Goal: Transaction & Acquisition: Purchase product/service

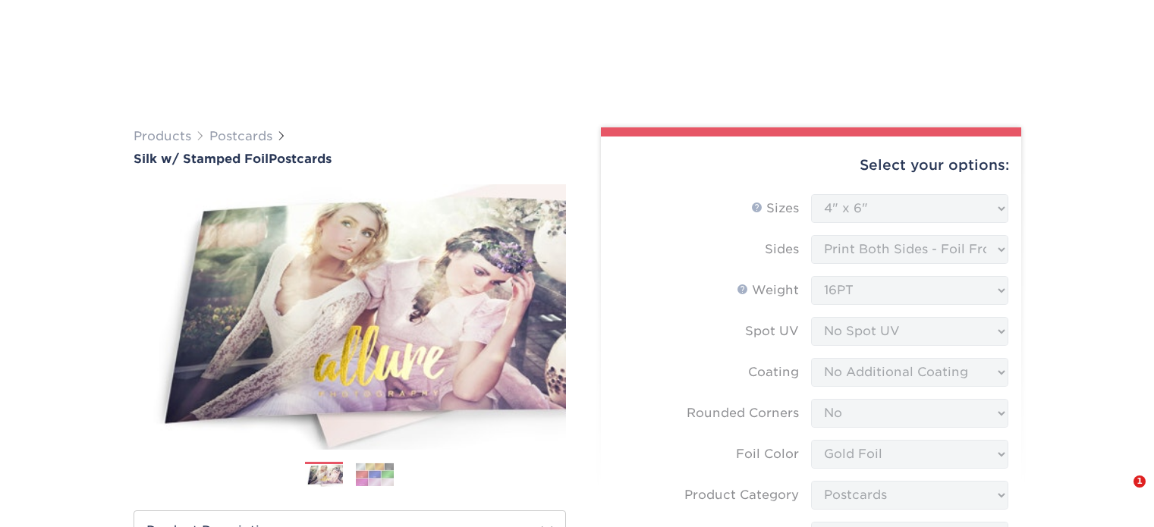
select select "4.00x6.00"
select select "0"
select select "acffa4a5-22f9-4585-ba3f-0adaa54b8c85"
select select "9b7272e0-d6c8-4c3c-8e97-d3a1bcdab858"
select select "ccacb42f-45f7-42d3-bbd3-7c8421cf37f0"
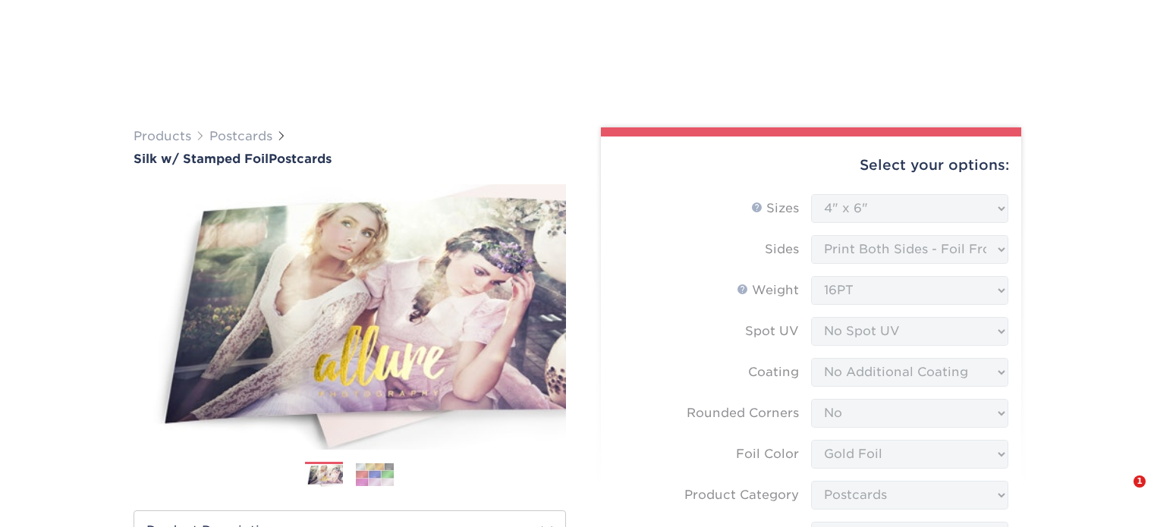
select select "upload"
select select "1000 – $541.00"
select select "e4121c5b-f006-4cba-94cf-fbcda3a72258"
select select "198902"
select select "13"
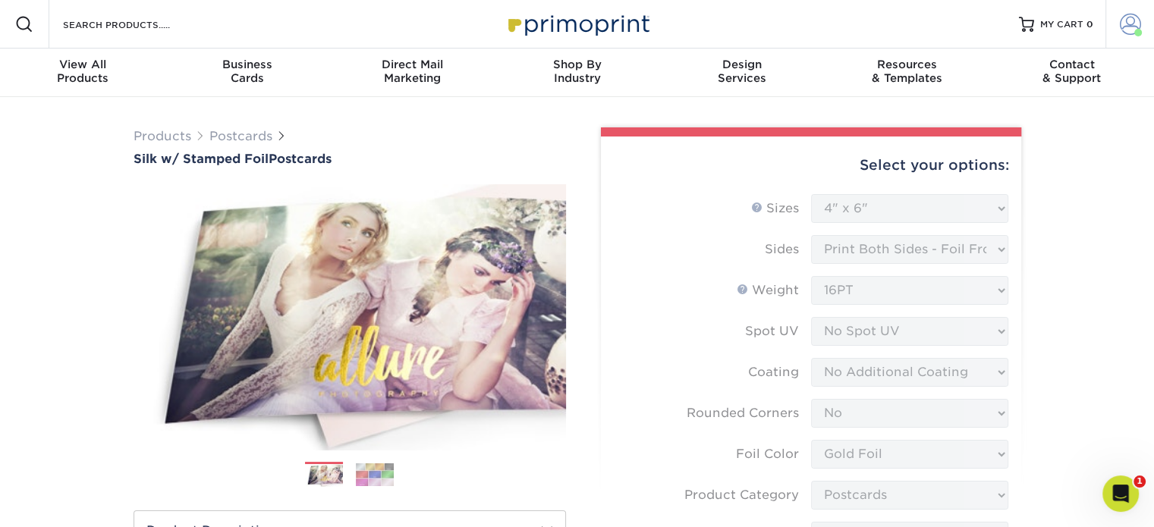
click at [1128, 38] on link "Account" at bounding box center [1130, 24] width 49 height 49
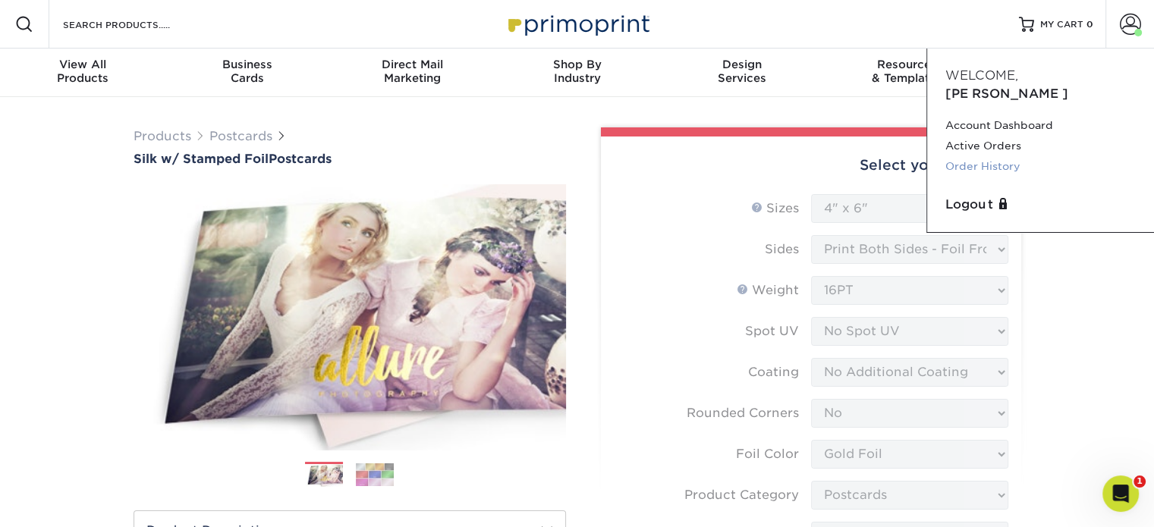
click at [996, 156] on link "Order History" at bounding box center [1041, 166] width 190 height 20
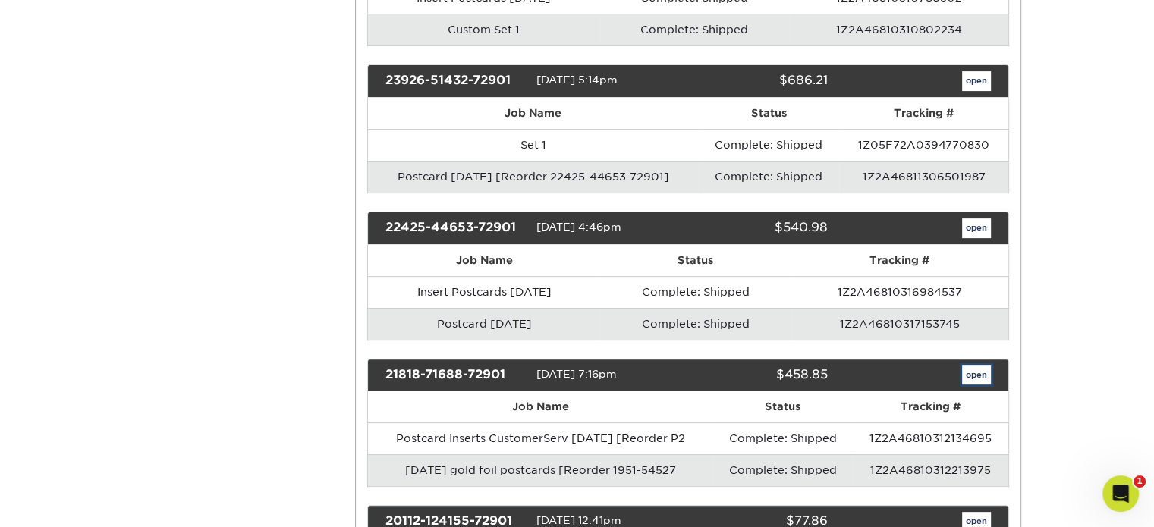
click at [984, 366] on link "open" at bounding box center [976, 376] width 29 height 20
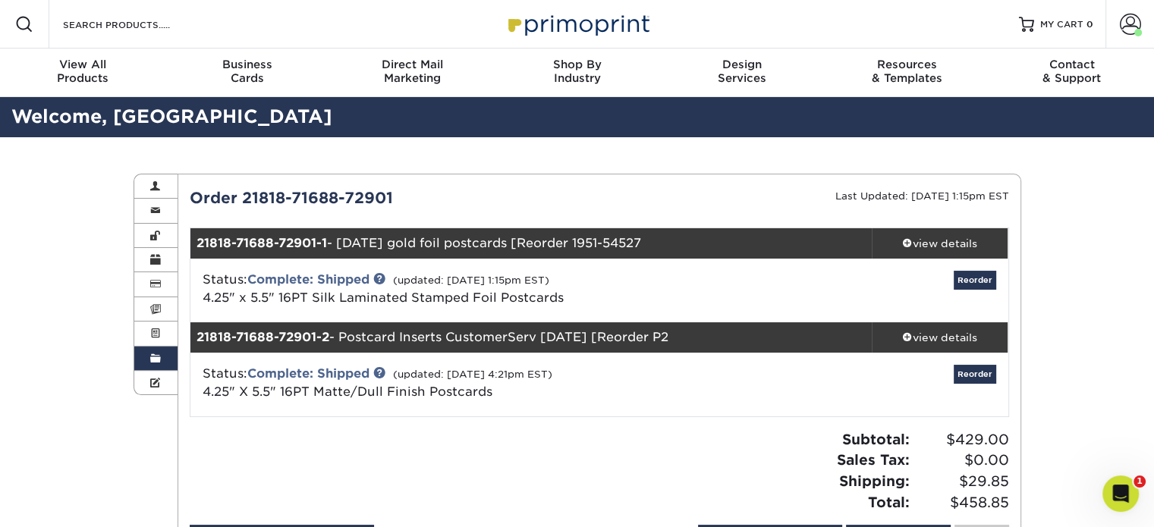
drag, startPoint x: 563, startPoint y: 297, endPoint x: 314, endPoint y: 292, distance: 249.0
click at [314, 292] on div "Status: Complete: Shipped (updated: 08/30/2021 1:15pm EST) 4.25" x 5.5" 16PT Si…" at bounding box center [463, 289] width 544 height 36
copy span "Silk Laminated Stamped Foil Postcards"
click at [102, 21] on input "Search Products" at bounding box center [135, 24] width 148 height 18
paste input "Silk Laminated Stamped Foil Postcards"
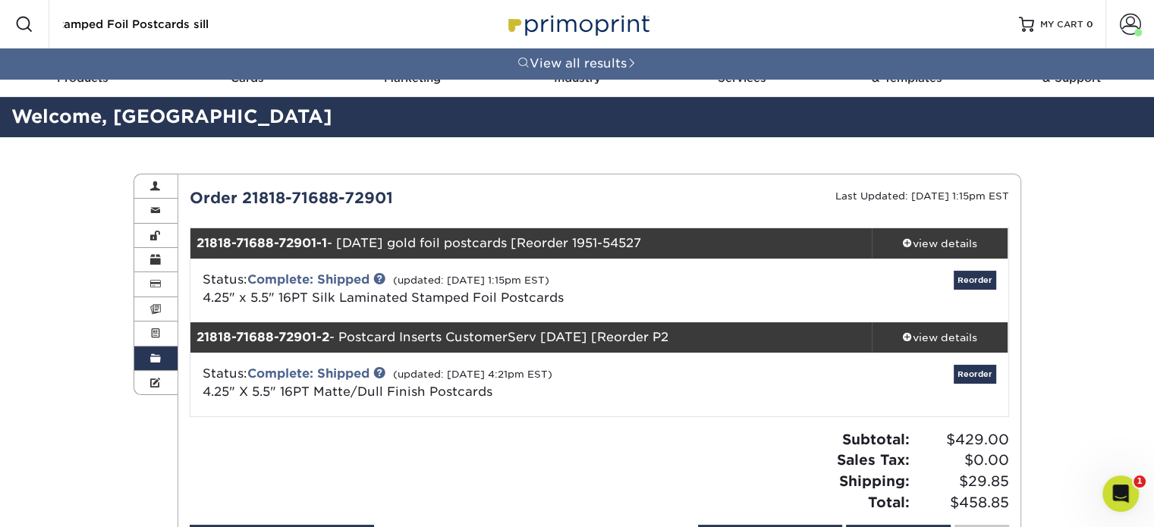
scroll to position [0, 109]
type input "Silk Laminated Stamped Foil Postcards silk"
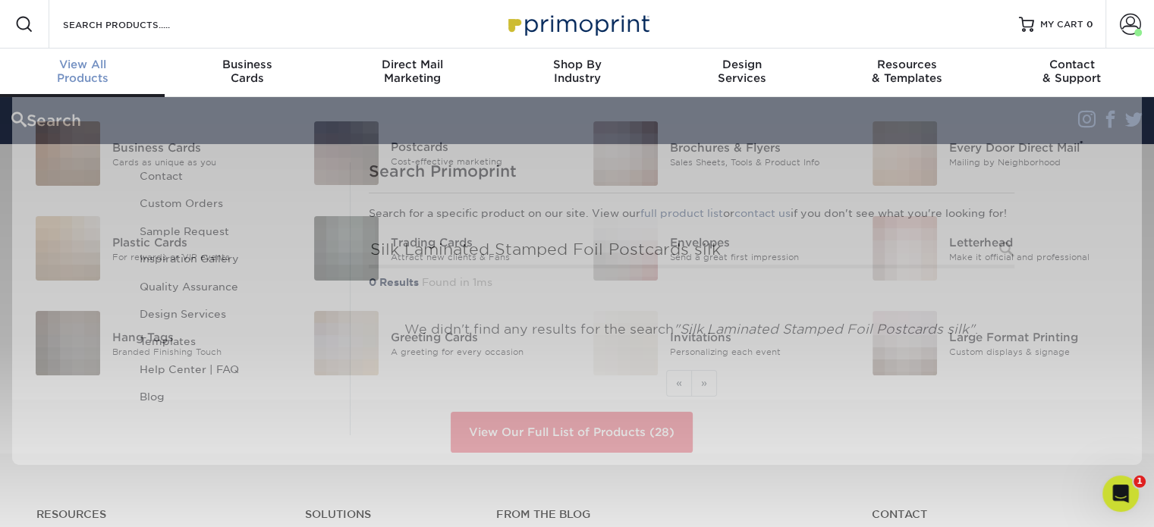
click at [106, 69] on span "View All" at bounding box center [82, 65] width 165 height 14
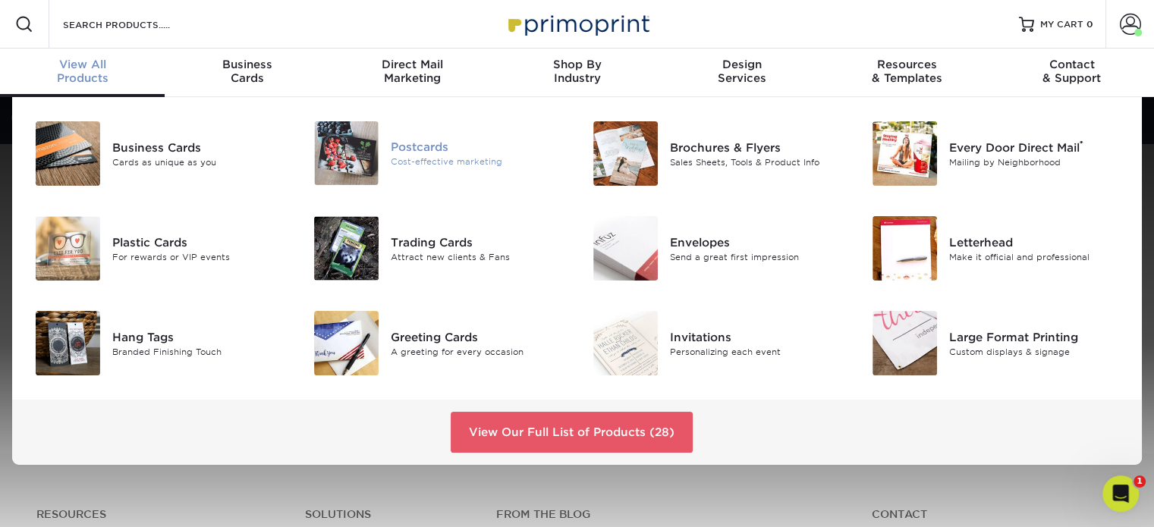
click at [438, 170] on div "Postcards Cost-effective marketing" at bounding box center [484, 153] width 186 height 64
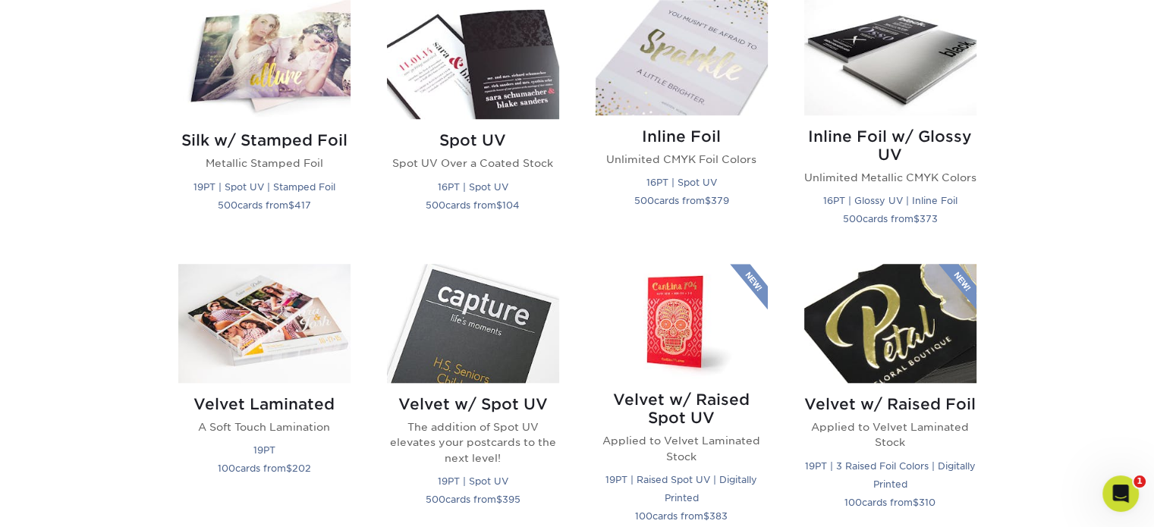
scroll to position [1193, 0]
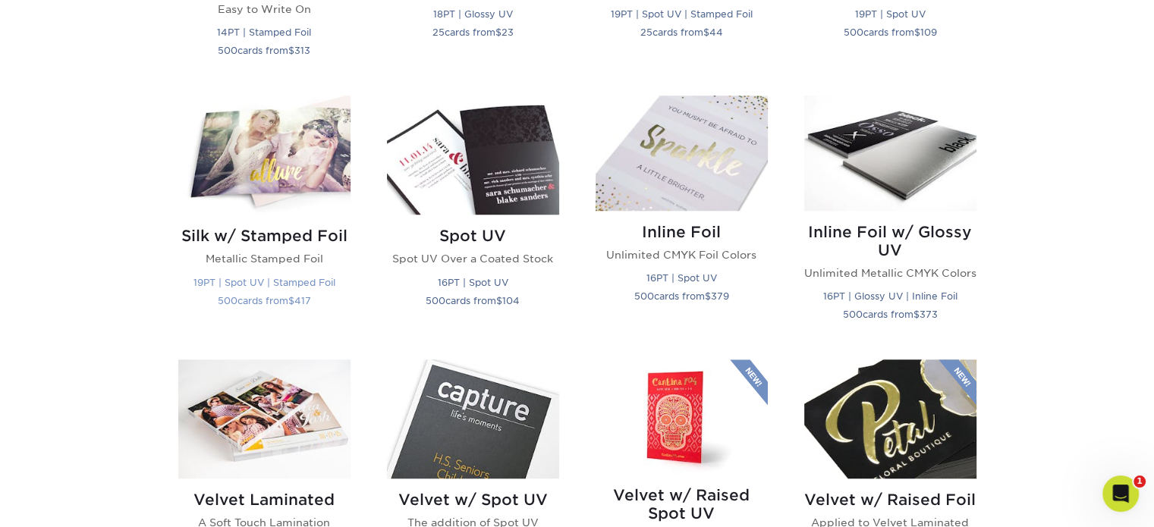
click at [282, 169] on img at bounding box center [264, 155] width 172 height 119
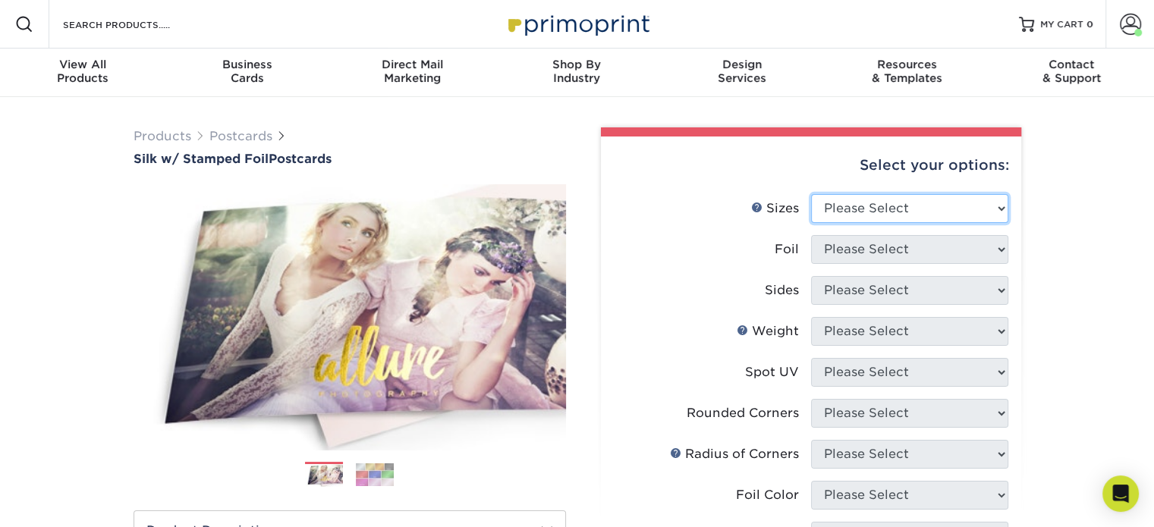
click at [905, 200] on select "Please Select 3" x 5" 4" x 6" 4.25" x 5.5" 4.25" x 6" 5" x 7"" at bounding box center [909, 208] width 197 height 29
select select "4.25x5.50"
click at [811, 194] on select "Please Select 3" x 5" 4" x 6" 4.25" x 5.5" 4.25" x 6" 5" x 7"" at bounding box center [909, 208] width 197 height 29
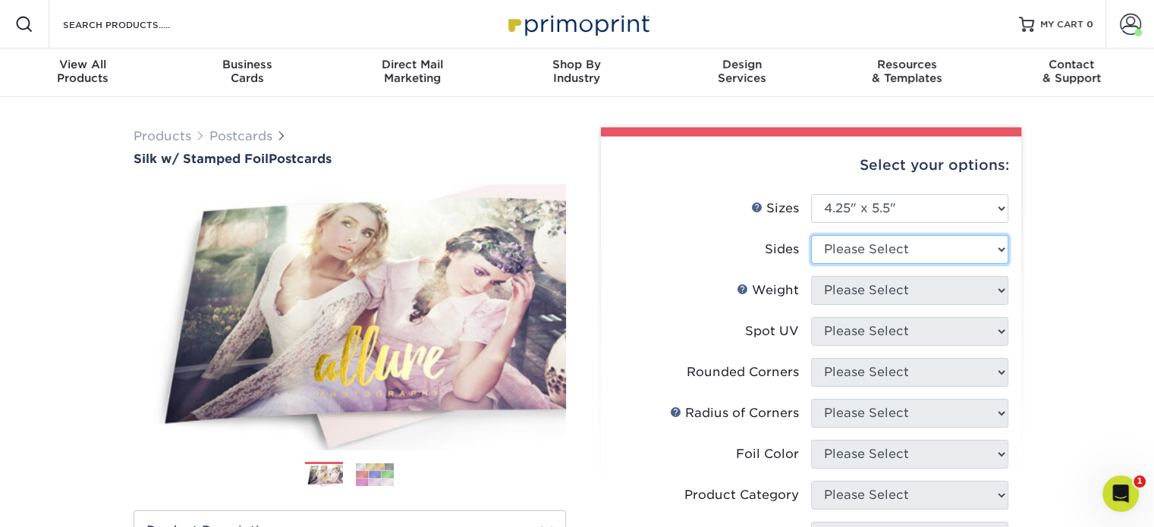
click at [872, 247] on select "Please Select Print Both Sides - Foil Both Sides Print Both Sides - Foil Front …" at bounding box center [909, 249] width 197 height 29
select select "e9e9dfb3-fba1-4d60-972c-fd9ca5904d33"
click at [811, 235] on select "Please Select Print Both Sides - Foil Both Sides Print Both Sides - Foil Front …" at bounding box center [909, 249] width 197 height 29
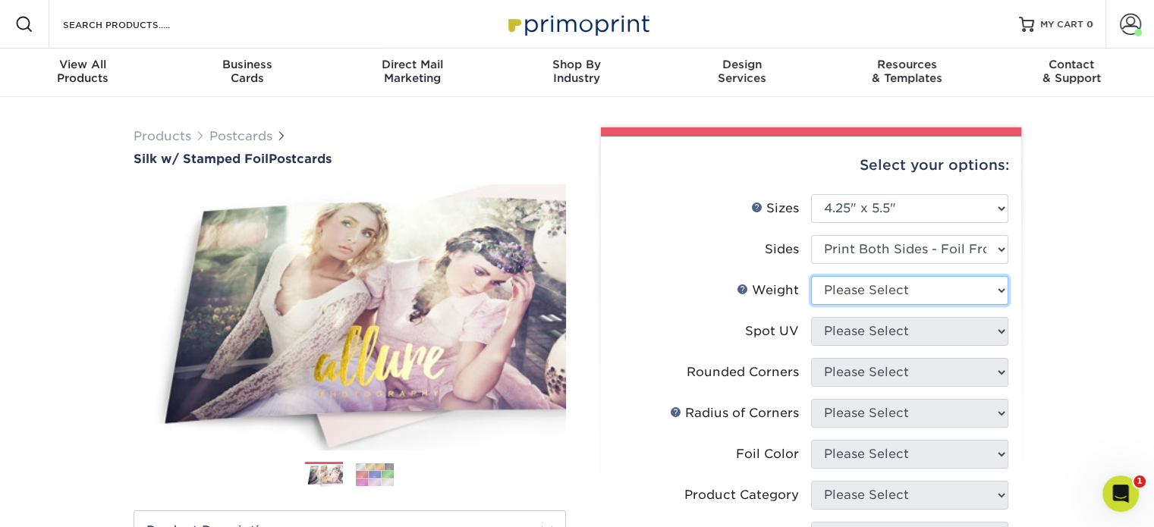
click at [868, 294] on select "Please Select 16PT" at bounding box center [909, 290] width 197 height 29
select select "16PT"
click at [811, 276] on select "Please Select 16PT" at bounding box center [909, 290] width 197 height 29
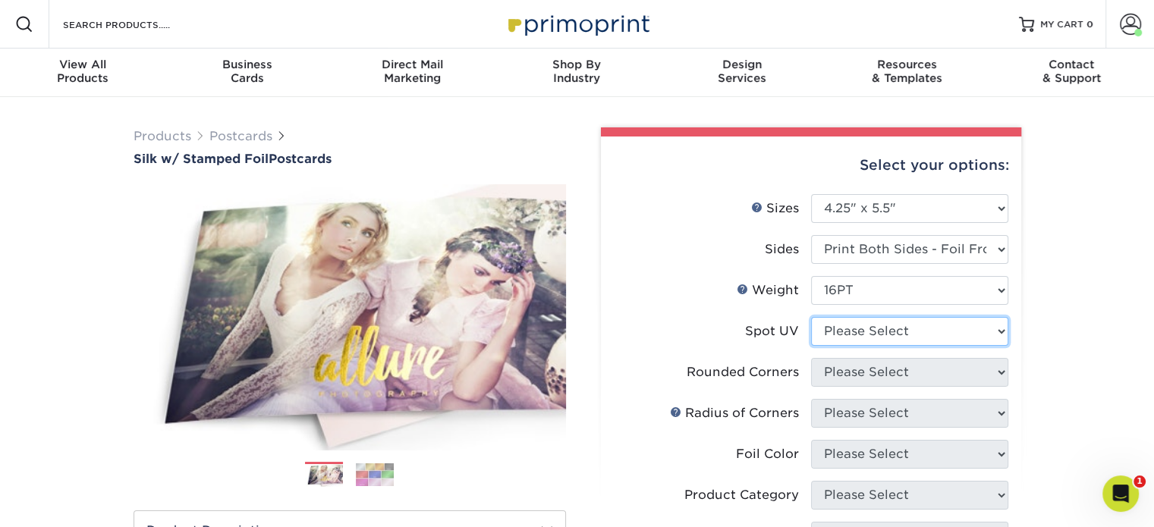
click at [857, 335] on select "Please Select No Spot UV Front and Back (Both Sides) Front Only Back Only" at bounding box center [909, 331] width 197 height 29
select select "3"
click at [811, 317] on select "Please Select No Spot UV Front and Back (Both Sides) Front Only Back Only" at bounding box center [909, 331] width 197 height 29
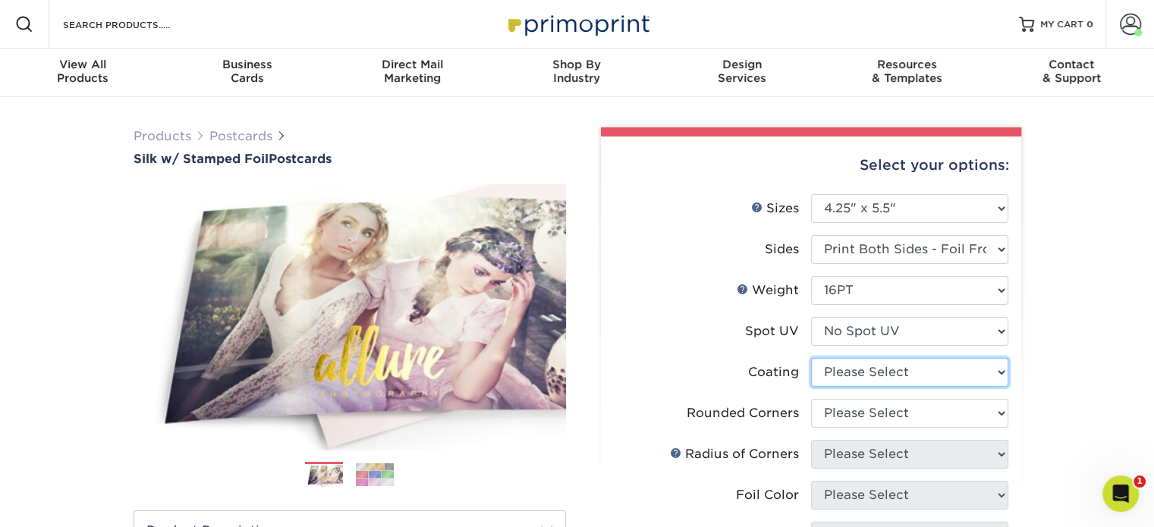
click at [849, 375] on select at bounding box center [909, 372] width 197 height 29
select select "3e7618de-abca-4bda-9f97-8b9129e913d8"
click at [811, 358] on select at bounding box center [909, 372] width 197 height 29
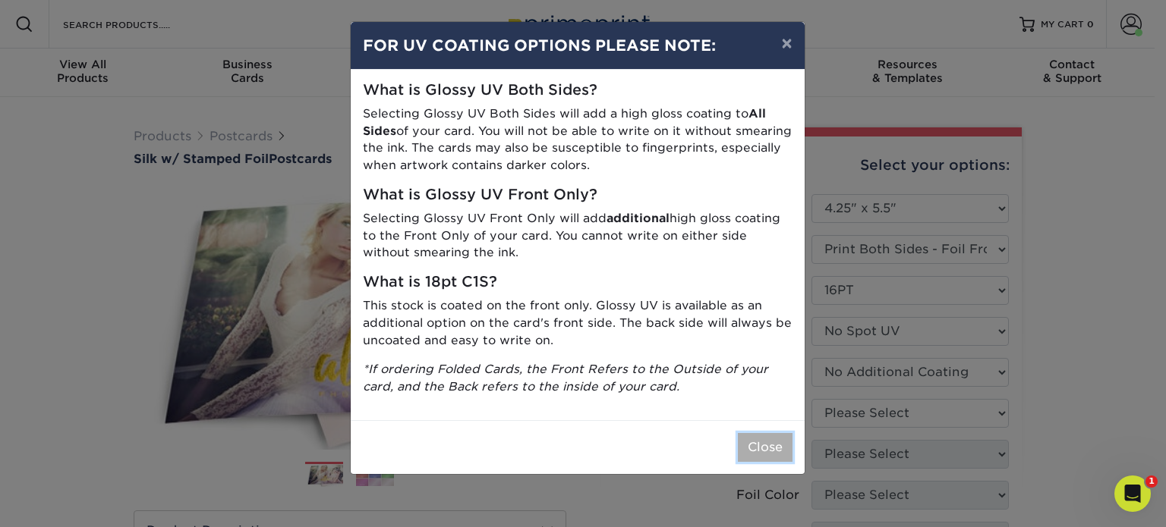
click at [761, 448] on button "Close" at bounding box center [765, 447] width 55 height 29
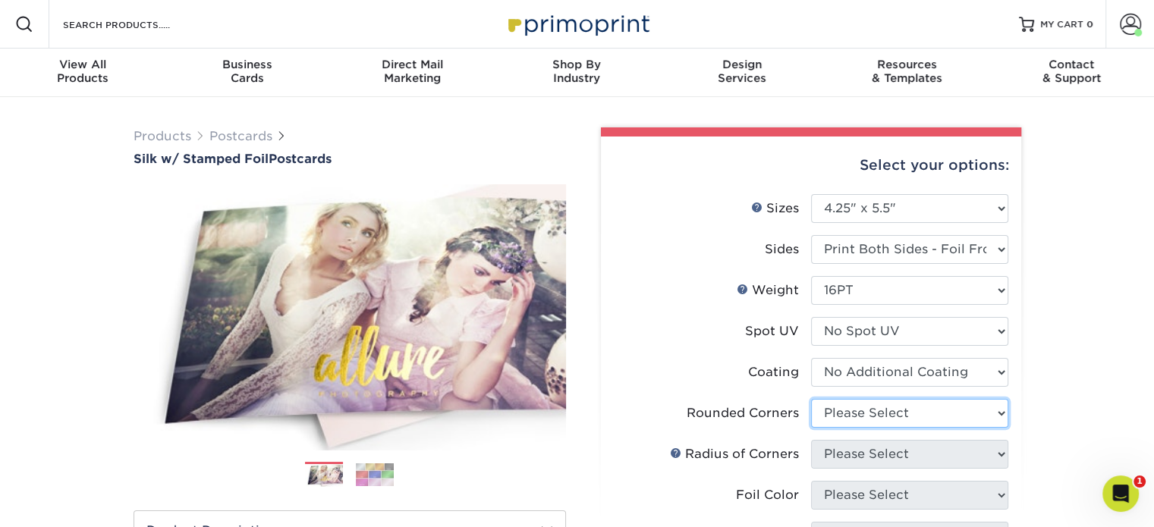
click at [873, 413] on select "Please Select Yes - Round 4 Corners No" at bounding box center [909, 413] width 197 height 29
select select "0"
click at [811, 399] on select "Please Select Yes - Round 4 Corners No" at bounding box center [909, 413] width 197 height 29
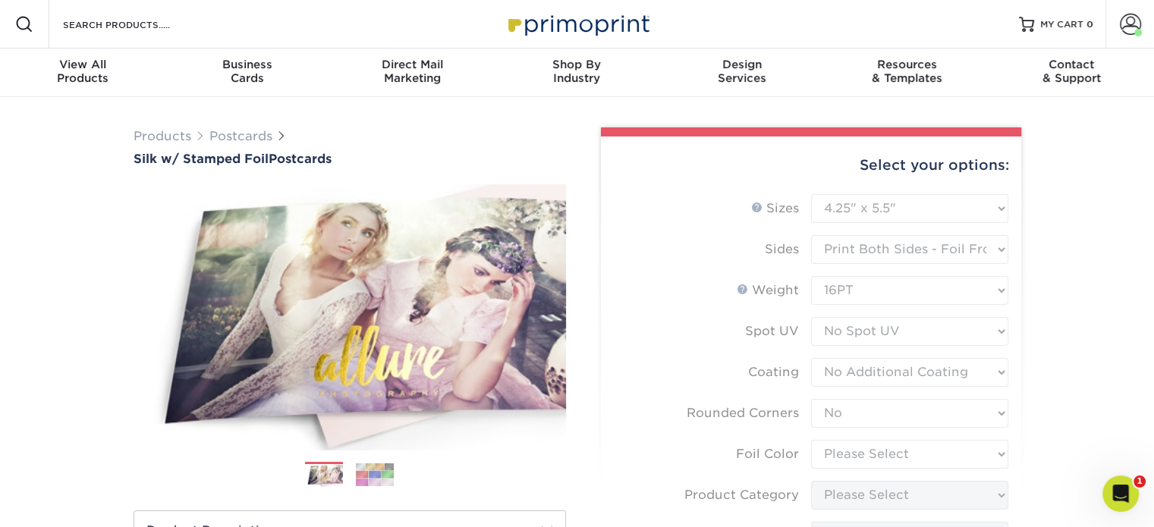
click at [858, 477] on form "Sizes Help Sizes Please Select 3" x 5" 4" x 6" 4.25" x 5.5" 4.25" x 6" 5" x 7" …" at bounding box center [811, 467] width 396 height 546
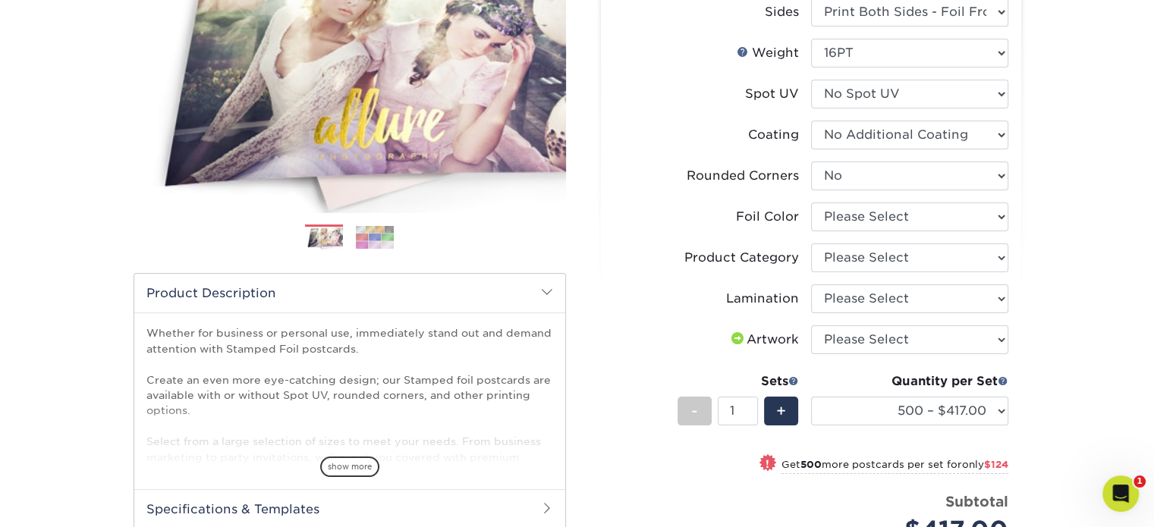
scroll to position [240, 0]
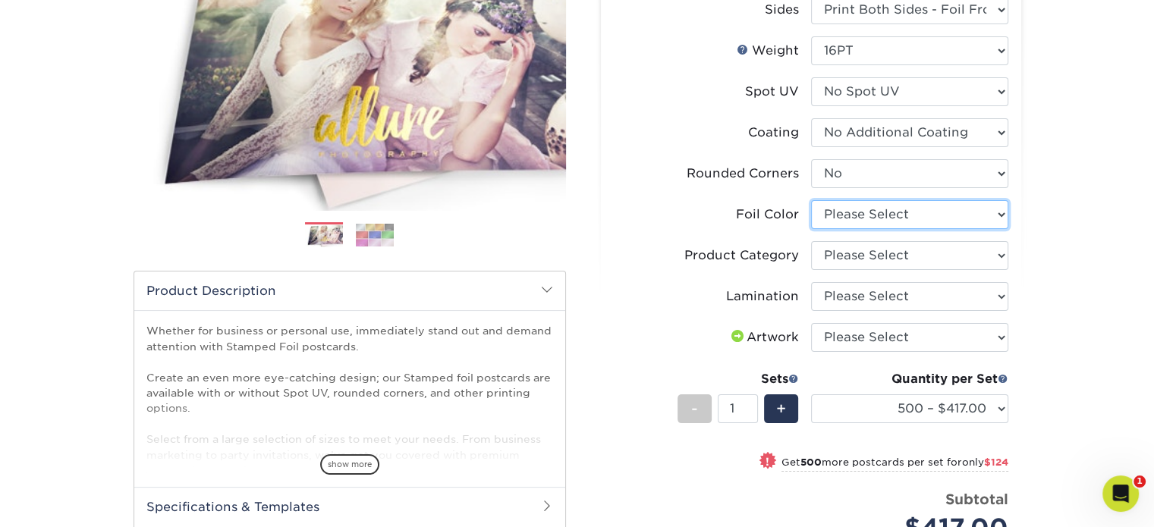
click at [882, 220] on select "Please Select Silver Foil Black Foil Blue Foil Copper Foil Gold Foil Red Foil R…" at bounding box center [909, 214] width 197 height 29
select select "acffa4a5-22f9-4585-ba3f-0adaa54b8c85"
click at [811, 200] on select "Please Select Silver Foil Black Foil Blue Foil Copper Foil Gold Foil Red Foil R…" at bounding box center [909, 214] width 197 height 29
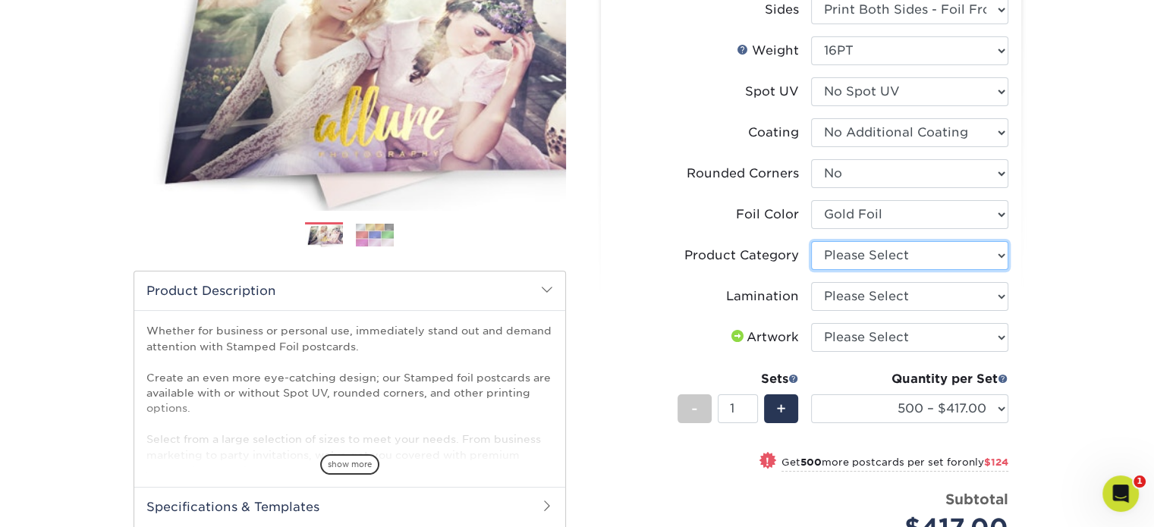
click at [874, 257] on select "Please Select Postcards" at bounding box center [909, 255] width 197 height 29
select select "9b7272e0-d6c8-4c3c-8e97-d3a1bcdab858"
click at [811, 241] on select "Please Select Postcards" at bounding box center [909, 255] width 197 height 29
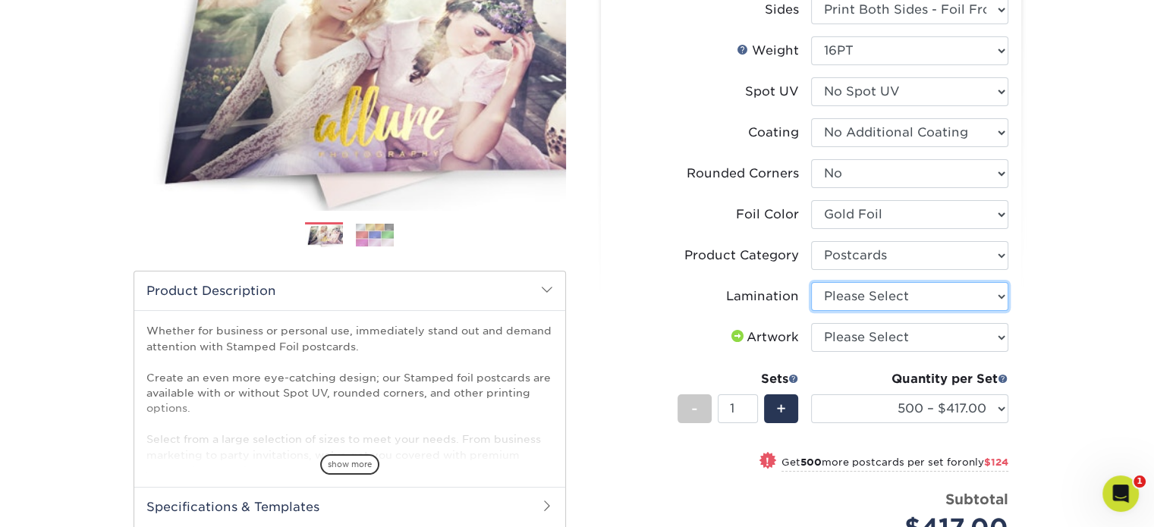
click at [856, 291] on select "Please Select Silk" at bounding box center [909, 296] width 197 height 29
select select "ccacb42f-45f7-42d3-bbd3-7c8421cf37f0"
click at [811, 282] on select "Please Select Silk" at bounding box center [909, 296] width 197 height 29
click at [855, 336] on select "Please Select I will upload files I need a design - $150" at bounding box center [909, 337] width 197 height 29
select select "upload"
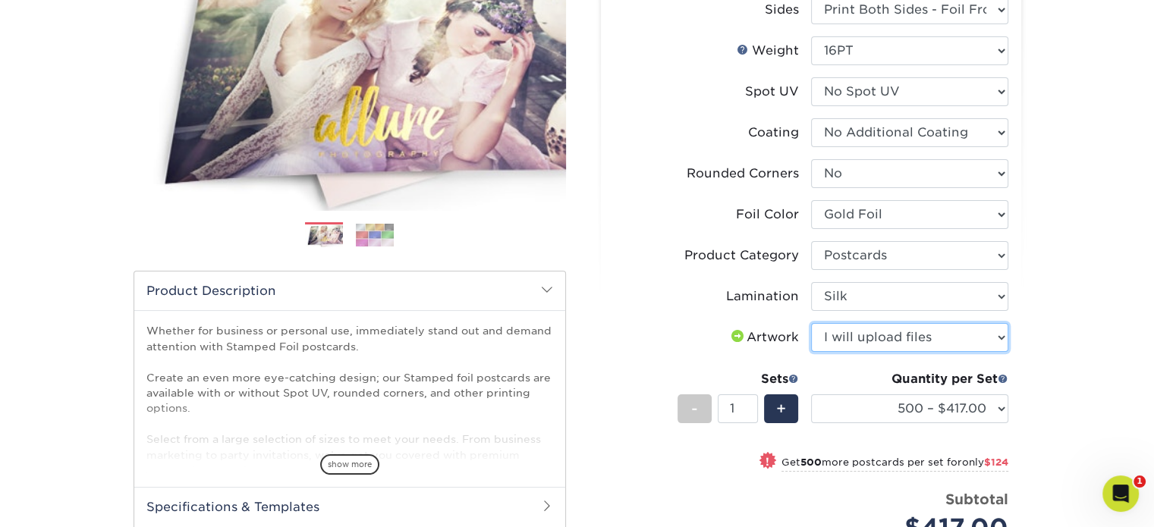
click at [811, 323] on select "Please Select I will upload files I need a design - $150" at bounding box center [909, 337] width 197 height 29
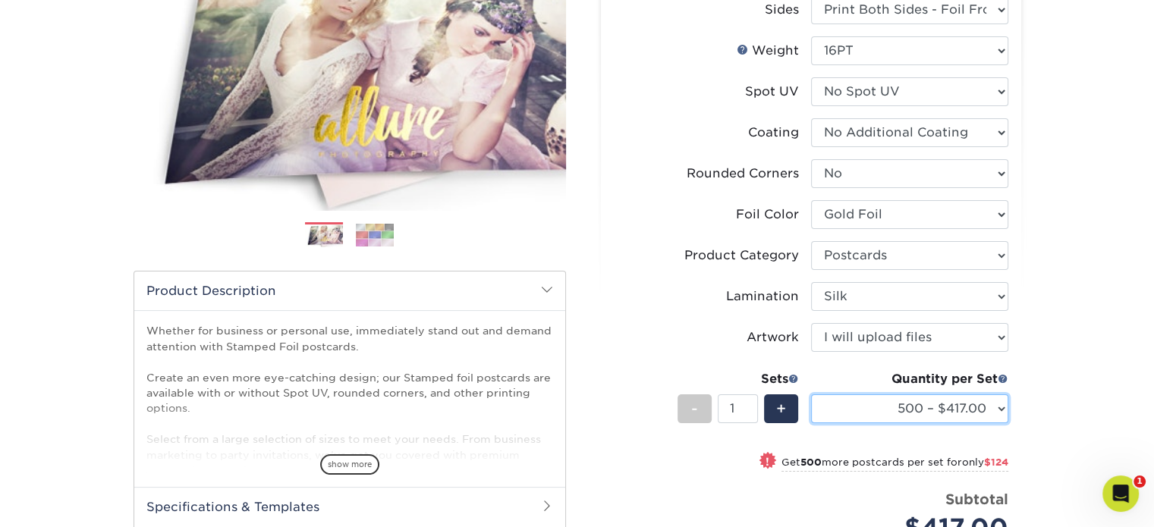
click at [872, 410] on select "500 – $417.00 1000 – $541.00 2500 – $1081.00 5000 – $1702.00" at bounding box center [909, 409] width 197 height 29
click at [811, 395] on select "500 – $417.00 1000 – $541.00 2500 – $1081.00 5000 – $1702.00" at bounding box center [909, 409] width 197 height 29
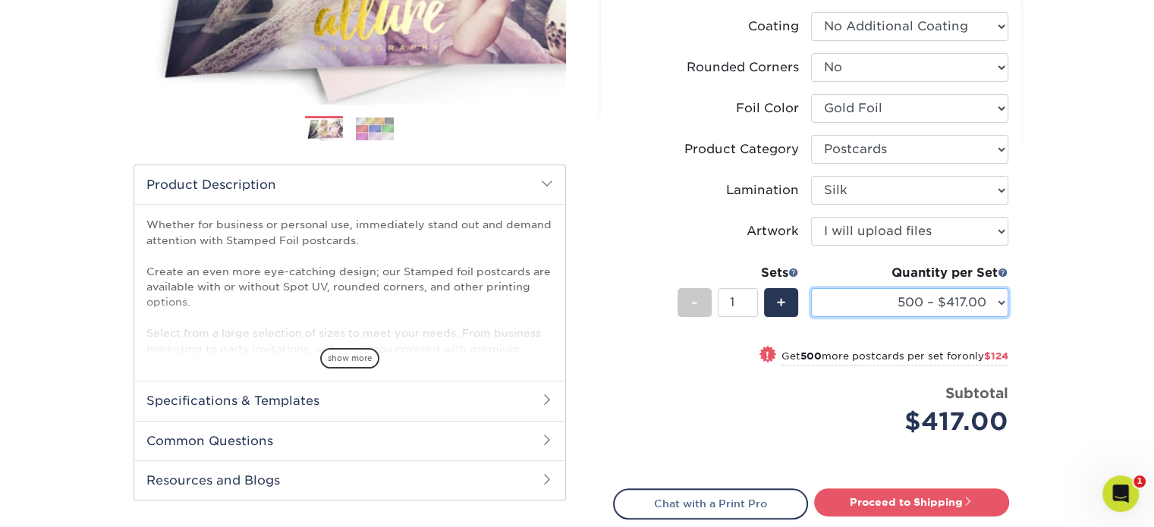
scroll to position [379, 0]
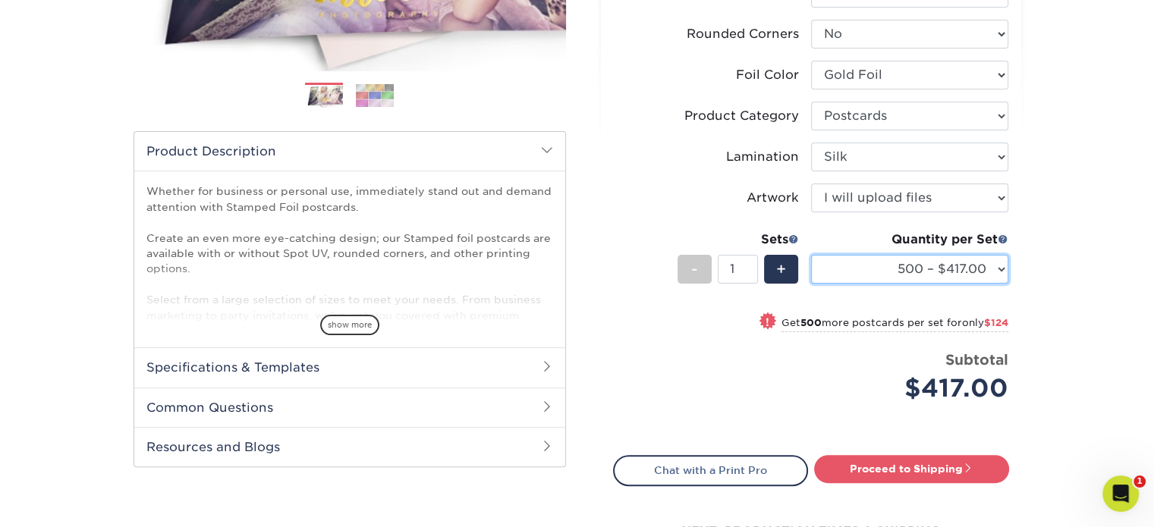
click at [993, 276] on select "500 – $417.00 1000 – $541.00 2500 – $1081.00 5000 – $1702.00" at bounding box center [909, 269] width 197 height 29
select select "1000 – $541.00"
click at [811, 255] on select "500 – $417.00 1000 – $541.00 2500 – $1081.00 5000 – $1702.00" at bounding box center [909, 269] width 197 height 29
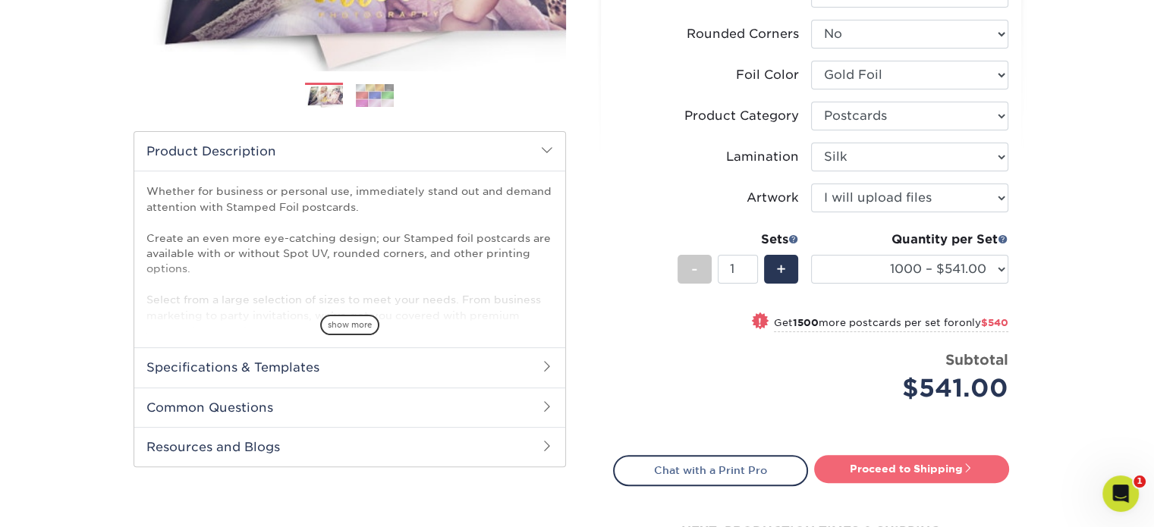
click at [882, 473] on link "Proceed to Shipping" at bounding box center [911, 468] width 195 height 27
type input "Set 1"
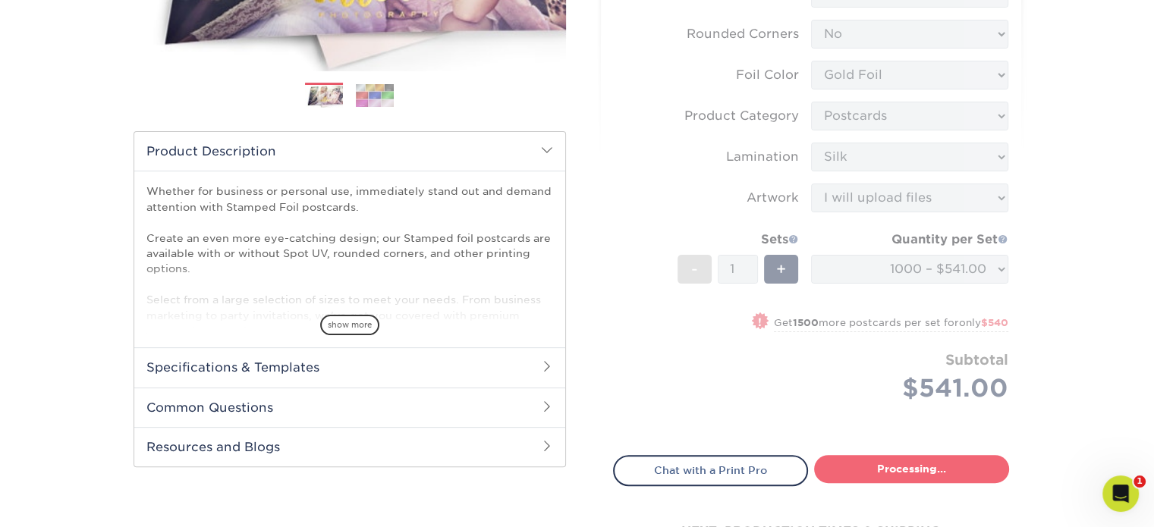
select select "62729e59-3aa8-4d99-9469-935898a4093b"
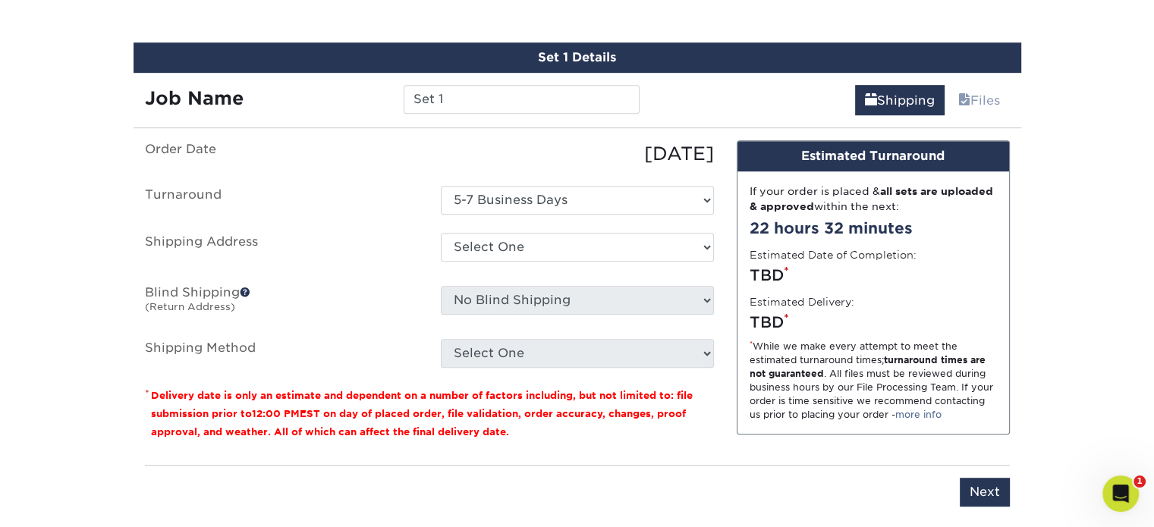
scroll to position [874, 0]
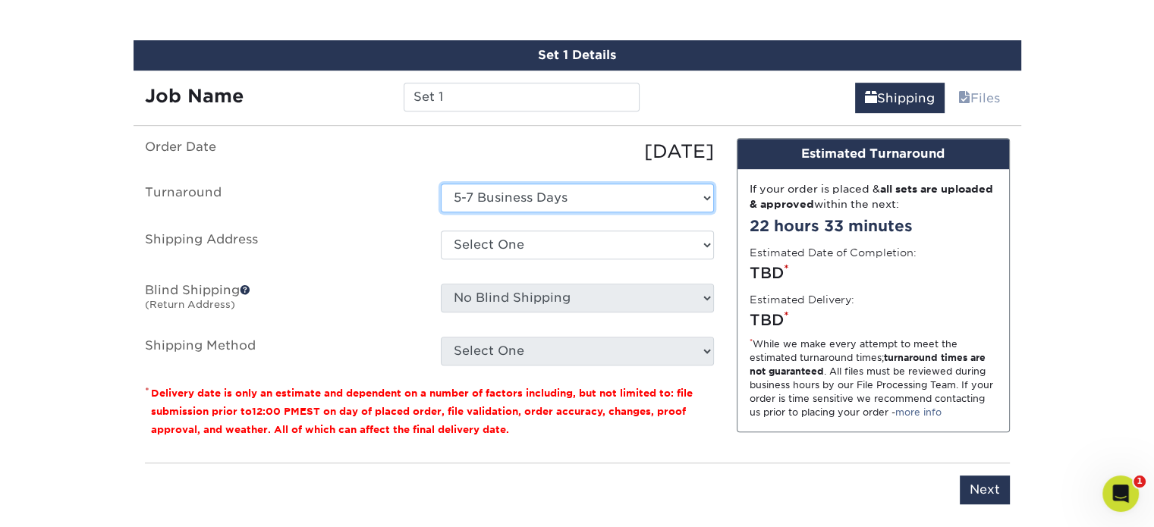
click at [529, 196] on select "Select One 5-7 Business Days" at bounding box center [577, 198] width 273 height 29
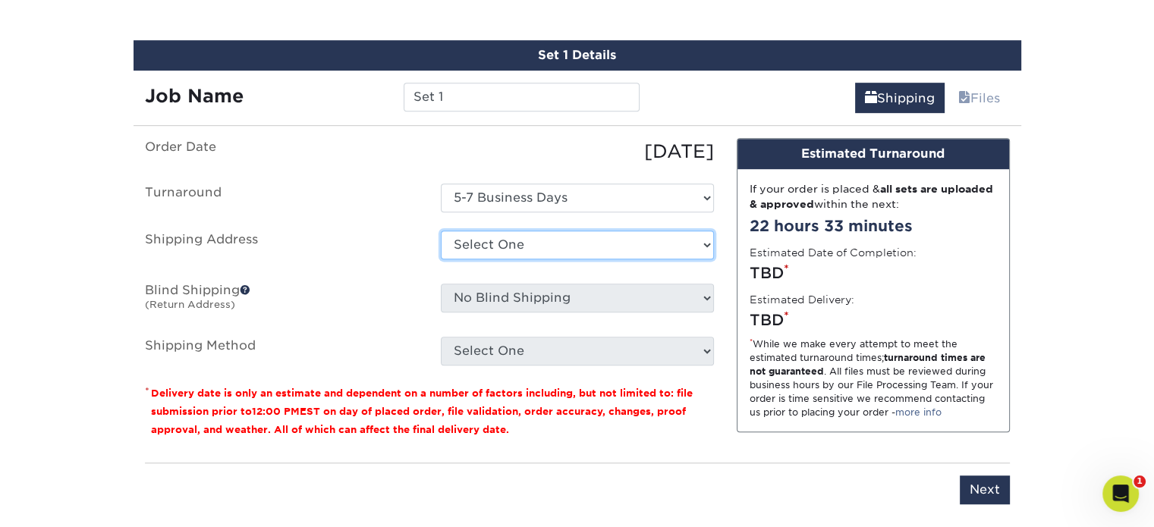
click at [519, 241] on select "Select One Home Studio Edgewater Topshop - [GEOGRAPHIC_DATA] + Add New Address" at bounding box center [577, 245] width 273 height 29
select select "198902"
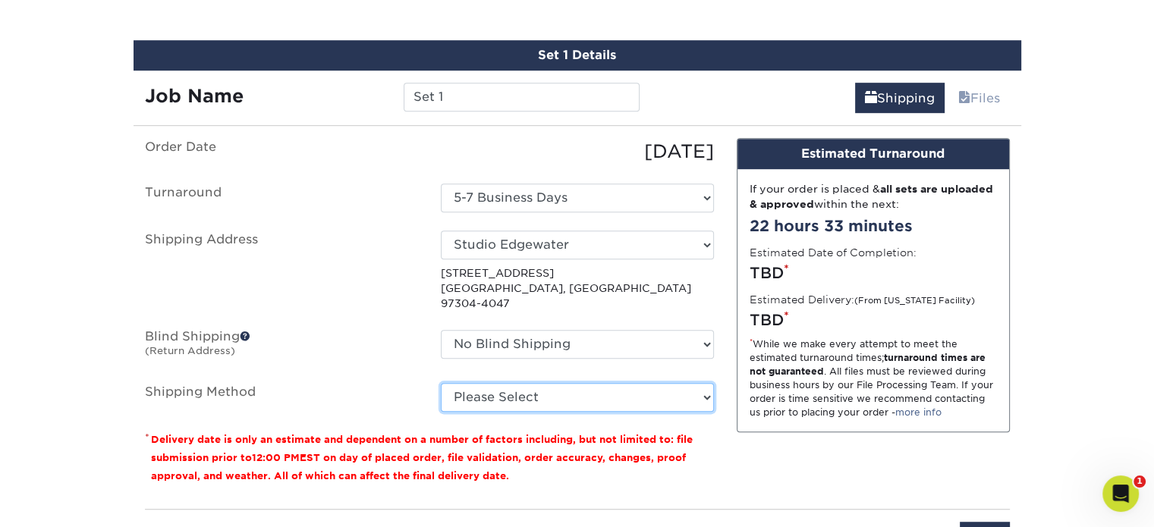
click at [519, 383] on select "Please Select Ground Shipping (+$19.98) 3 Day Shipping Service (+$26.48) 2 Day …" at bounding box center [577, 397] width 273 height 29
select select "02"
click at [441, 383] on select "Please Select Ground Shipping (+$19.98) 3 Day Shipping Service (+$26.48) 2 Day …" at bounding box center [577, 397] width 273 height 29
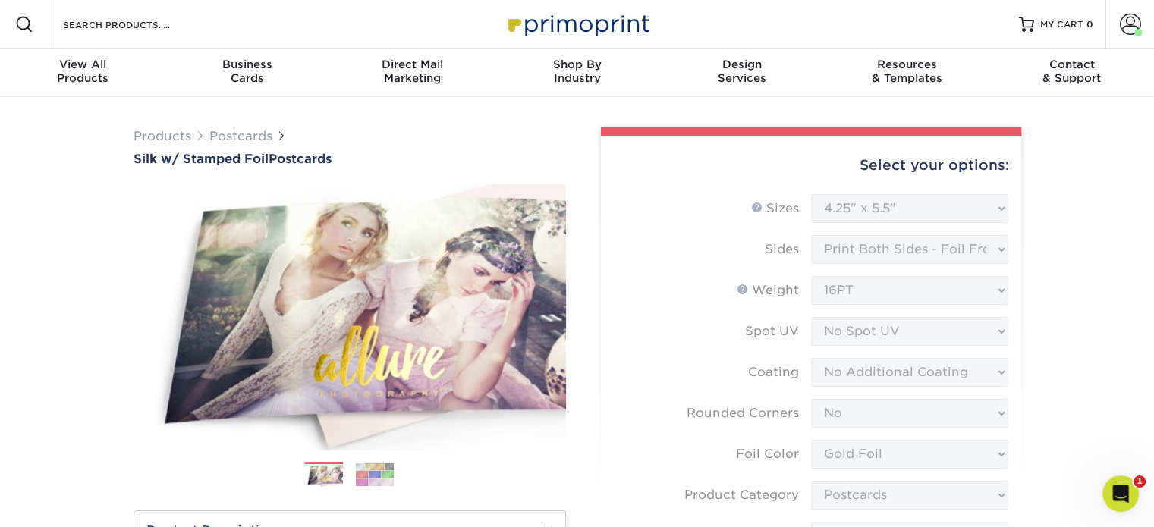
scroll to position [41, 0]
